Goal: Transaction & Acquisition: Download file/media

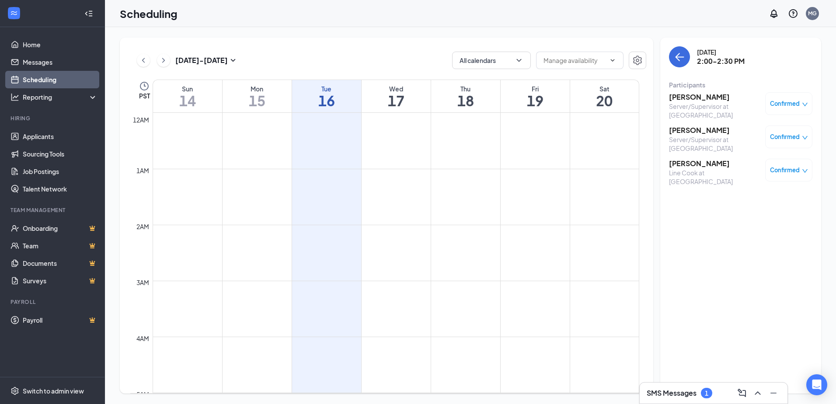
scroll to position [649, 0]
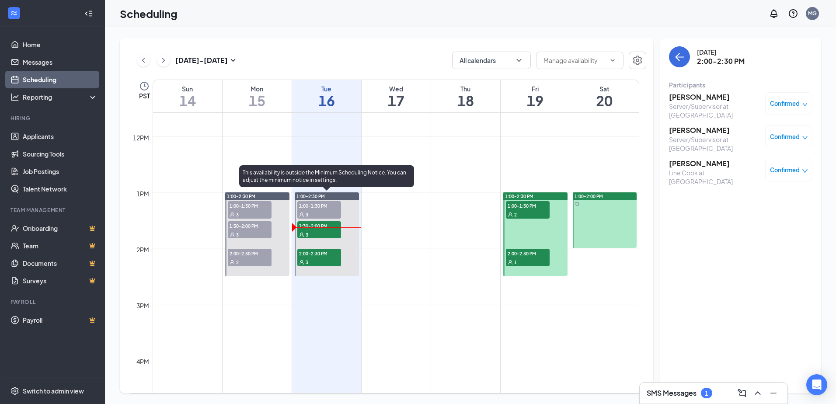
click at [313, 233] on div "3" at bounding box center [319, 234] width 44 height 9
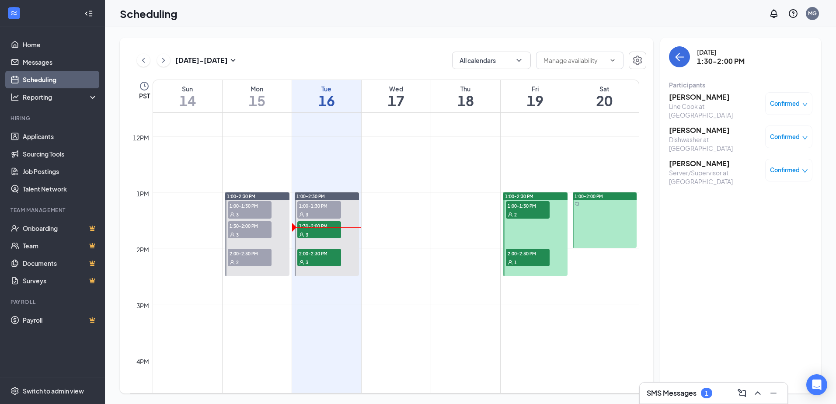
click at [694, 97] on h3 "[PERSON_NAME]" at bounding box center [715, 97] width 92 height 10
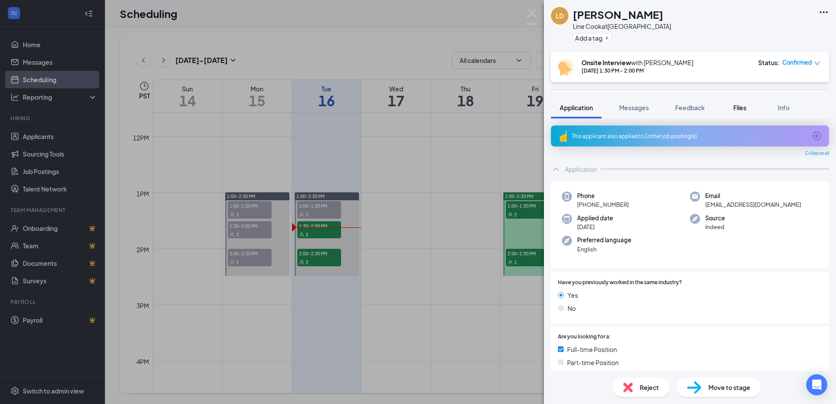
click at [748, 112] on button "Files" at bounding box center [740, 108] width 35 height 22
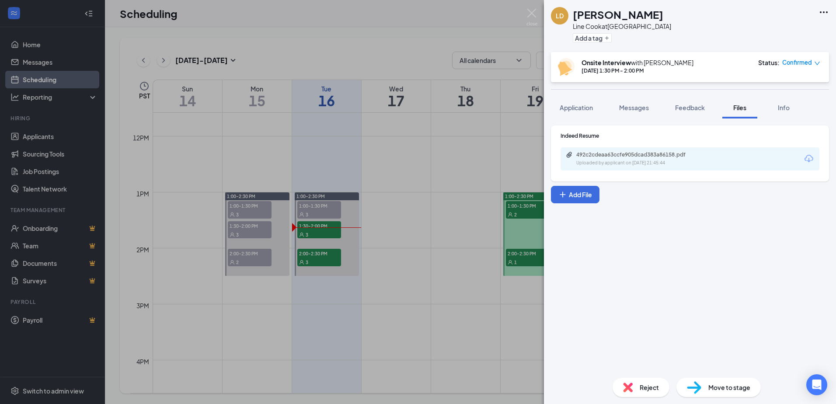
click at [812, 154] on icon "Download" at bounding box center [809, 159] width 10 height 10
click at [416, 35] on div "[PERSON_NAME] Line Cook at [GEOGRAPHIC_DATA] Add a tag Onsite Interview with [P…" at bounding box center [418, 202] width 836 height 404
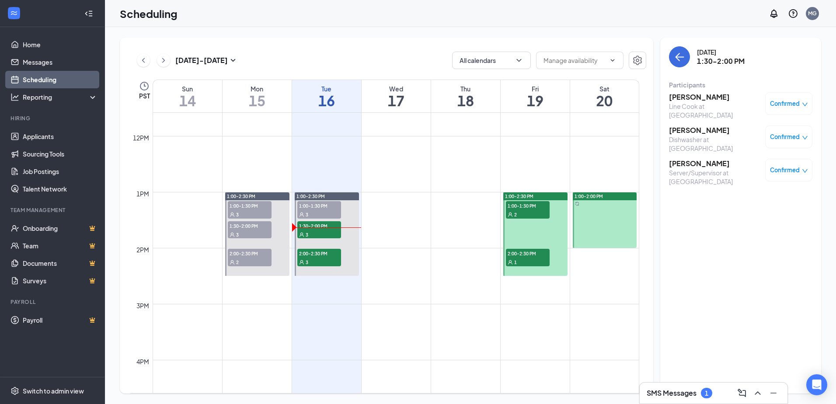
scroll to position [605, 0]
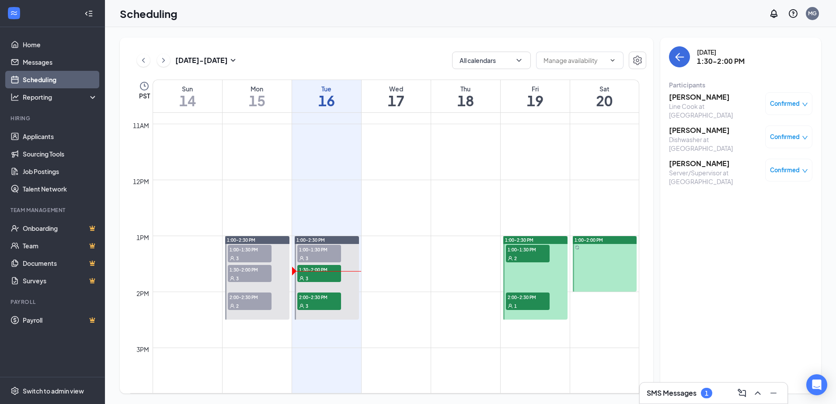
click at [664, 392] on h3 "SMS Messages" at bounding box center [672, 393] width 50 height 10
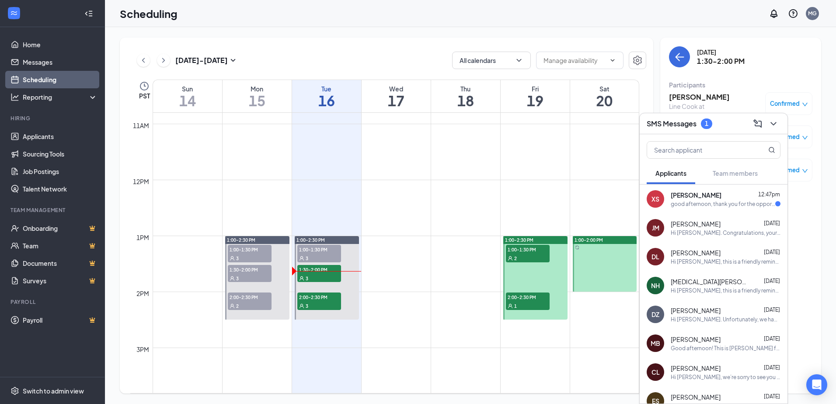
click at [737, 203] on div "good afternoon, thank you for the opportunity for this interview but since the …" at bounding box center [723, 203] width 105 height 7
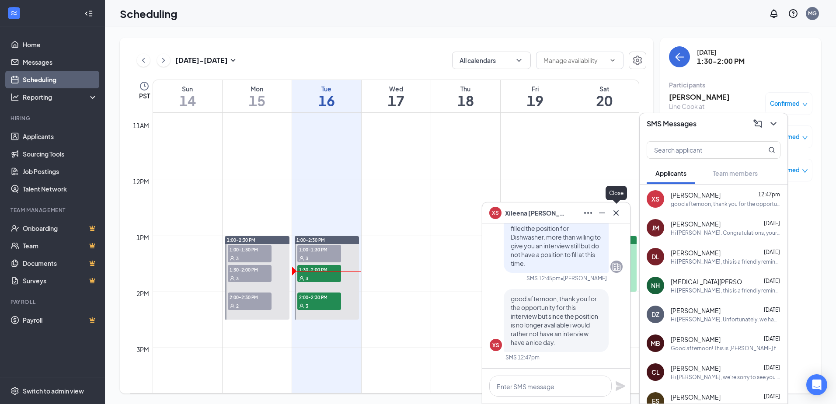
click at [618, 213] on icon "Cross" at bounding box center [616, 213] width 10 height 10
